Goal: Transaction & Acquisition: Subscribe to service/newsletter

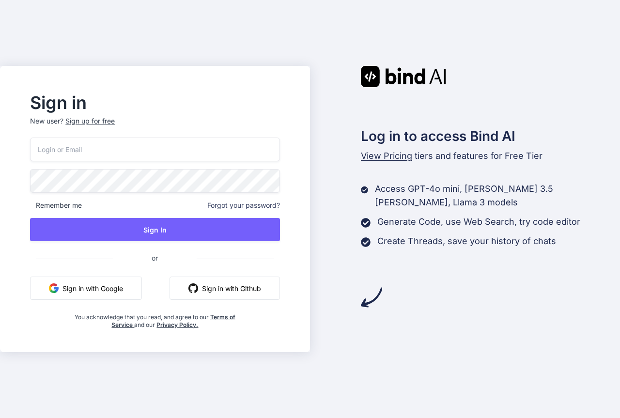
click at [95, 123] on div "Sign up for free" at bounding box center [89, 121] width 49 height 10
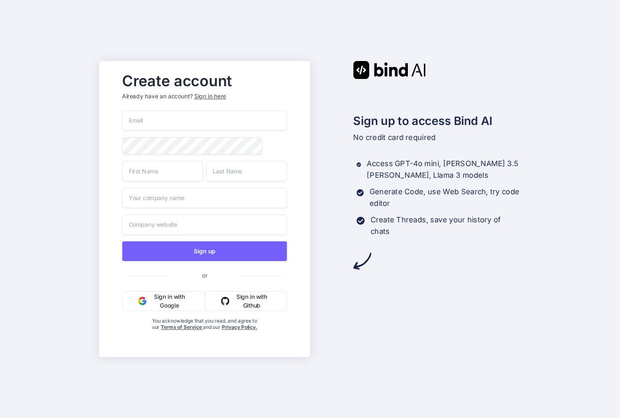
click at [172, 300] on button "Sign in with Google" at bounding box center [163, 301] width 83 height 20
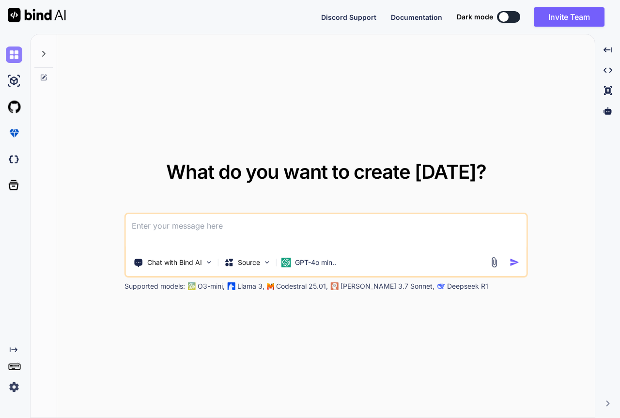
click at [14, 61] on img at bounding box center [14, 54] width 16 height 16
click at [14, 183] on icon at bounding box center [14, 185] width 14 height 14
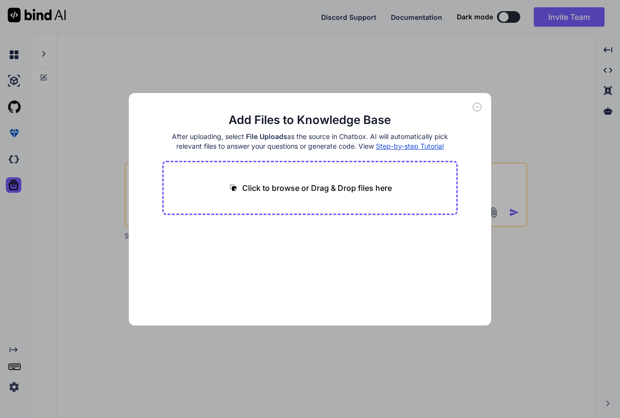
click at [477, 108] on icon at bounding box center [477, 107] width 9 height 9
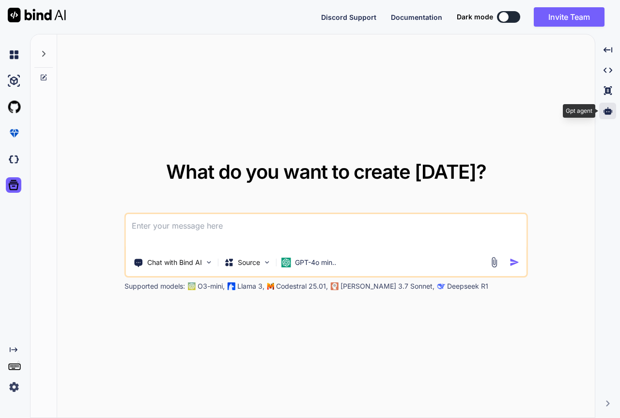
click at [604, 114] on icon at bounding box center [607, 111] width 9 height 9
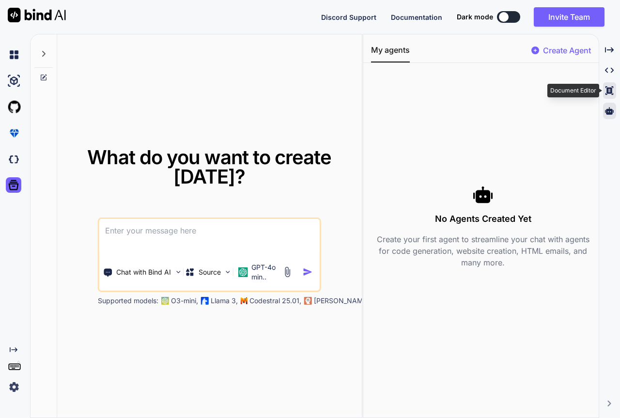
click at [609, 90] on icon at bounding box center [609, 90] width 8 height 9
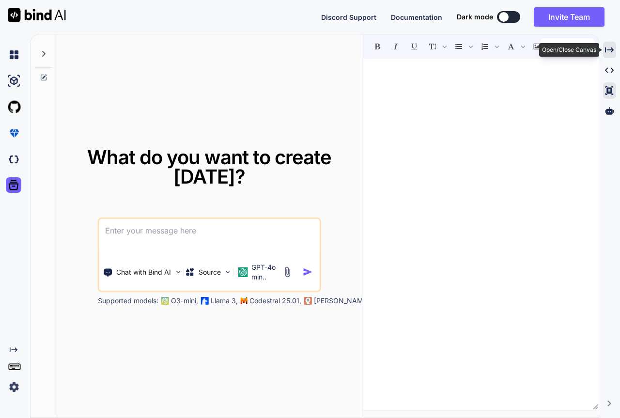
click at [611, 51] on icon "Created with Pixso." at bounding box center [609, 50] width 9 height 9
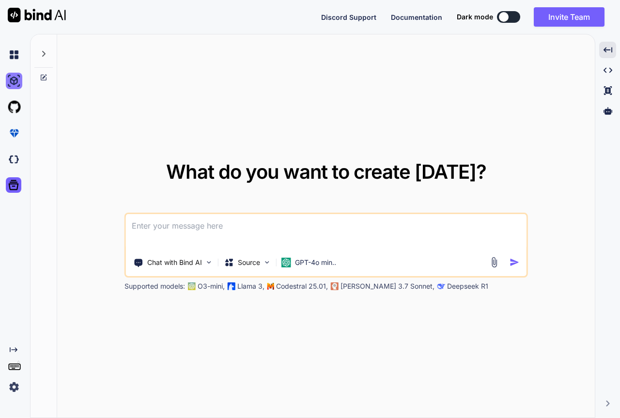
click at [16, 82] on img at bounding box center [14, 81] width 16 height 16
type textarea "x"
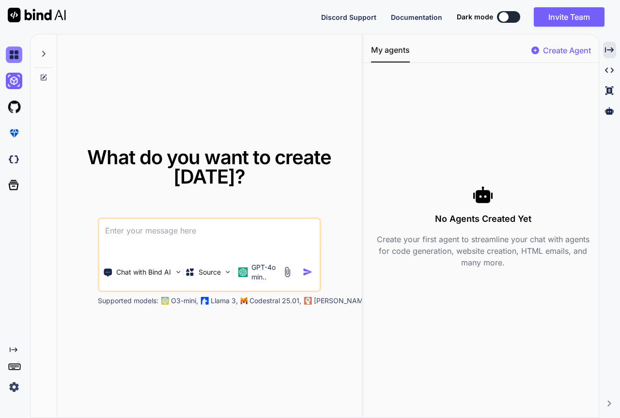
click at [14, 57] on img at bounding box center [14, 54] width 16 height 16
click at [34, 19] on img at bounding box center [37, 15] width 58 height 15
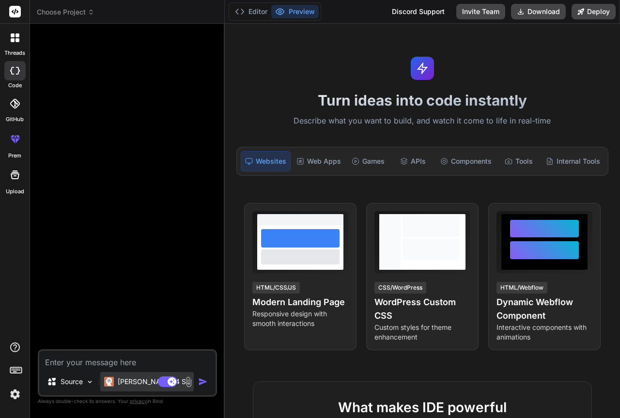
click at [144, 384] on p "[PERSON_NAME] 4 S.." at bounding box center [154, 382] width 72 height 10
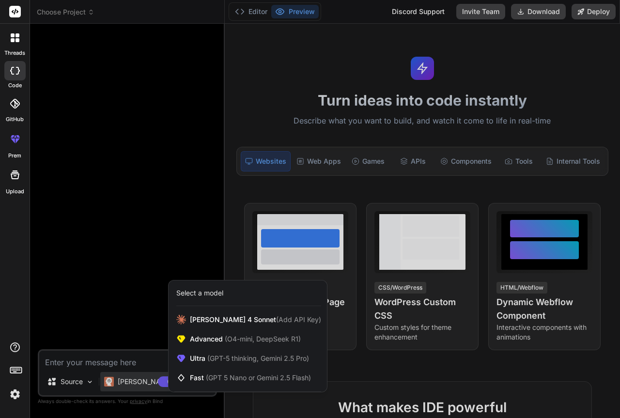
click at [11, 393] on img at bounding box center [15, 394] width 16 height 16
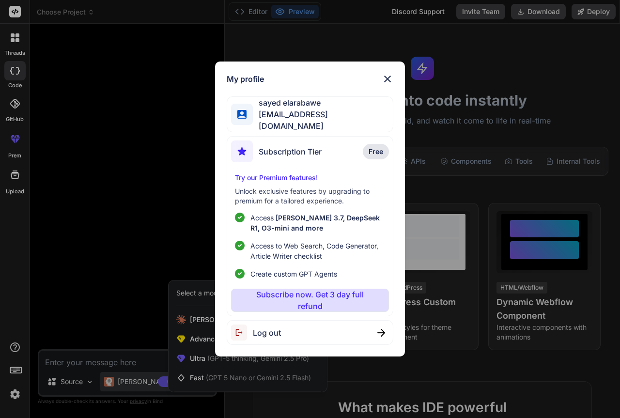
click at [379, 150] on span "Free" at bounding box center [376, 152] width 15 height 10
click at [310, 298] on p "Subscribe now. Get 3 day full refund" at bounding box center [310, 300] width 120 height 23
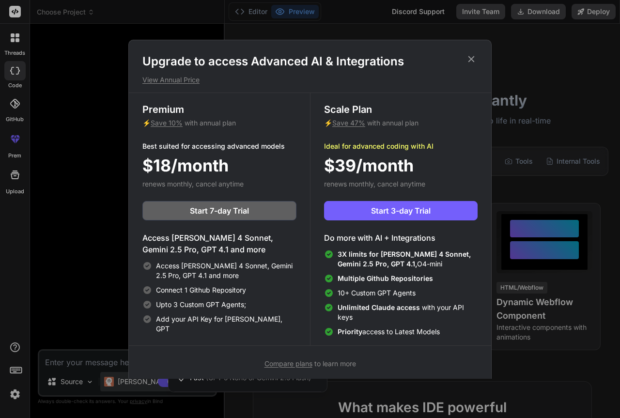
click at [470, 64] on h1 "Upgrade to access Advanced AI & Integrations" at bounding box center [309, 61] width 335 height 15
click at [471, 60] on icon at bounding box center [471, 59] width 11 height 11
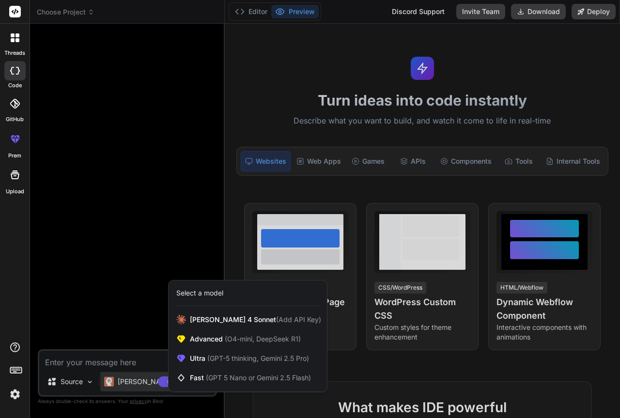
click at [99, 319] on div at bounding box center [310, 209] width 620 height 418
type textarea "x"
